Goal: Find specific page/section: Find specific page/section

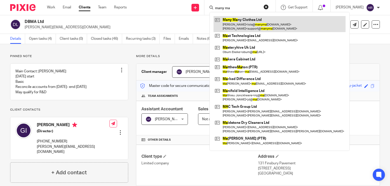
type input "many ma"
click at [231, 25] on link at bounding box center [280, 24] width 132 height 16
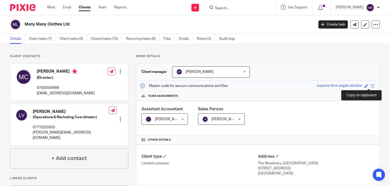
click at [371, 85] on span at bounding box center [373, 86] width 4 height 4
